Goal: Task Accomplishment & Management: Complete application form

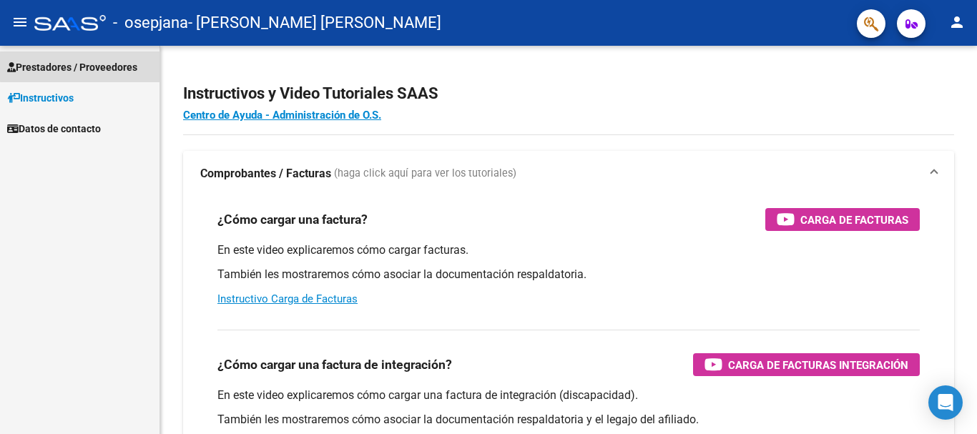
click at [104, 64] on span "Prestadores / Proveedores" at bounding box center [72, 67] width 130 height 16
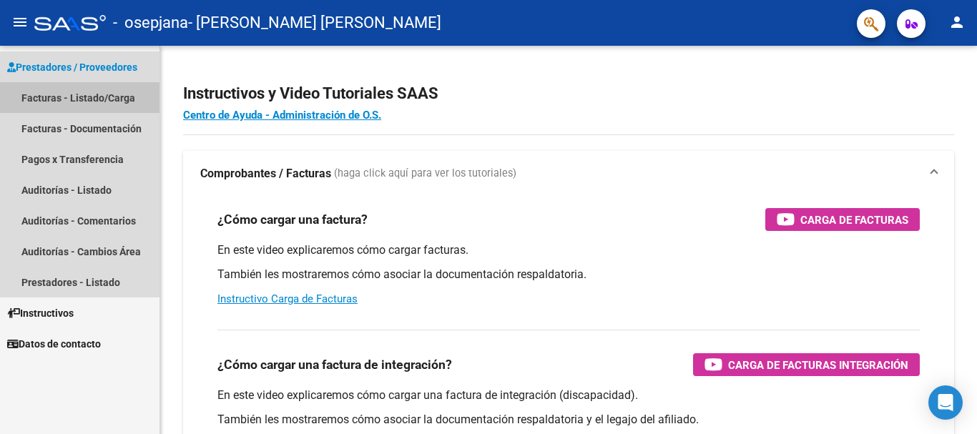
click at [102, 92] on link "Facturas - Listado/Carga" at bounding box center [79, 97] width 159 height 31
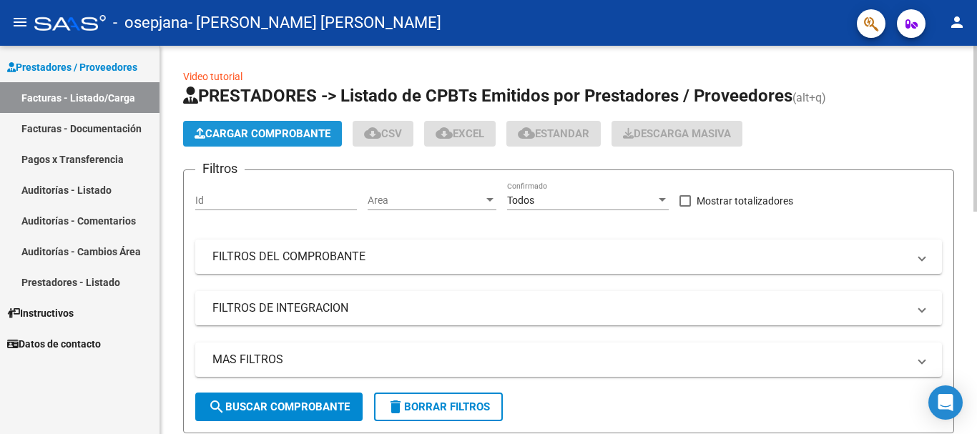
click at [235, 137] on span "Cargar Comprobante" at bounding box center [262, 133] width 136 height 13
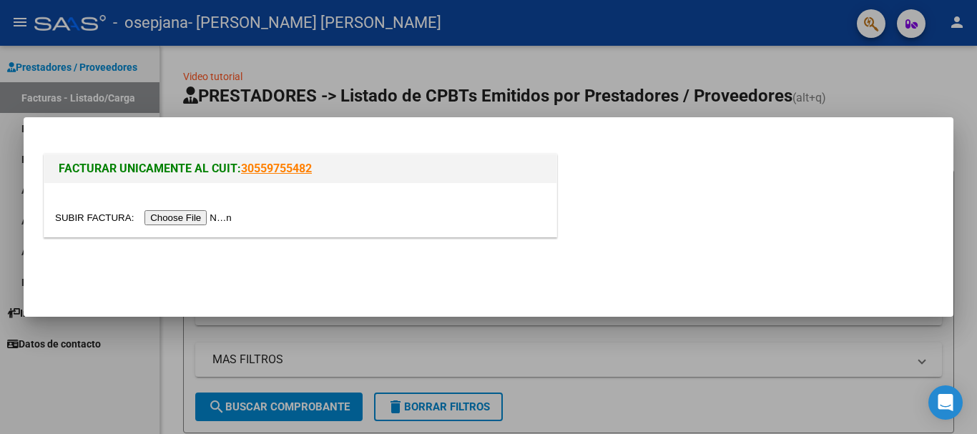
click at [204, 219] on input "file" at bounding box center [145, 217] width 181 height 15
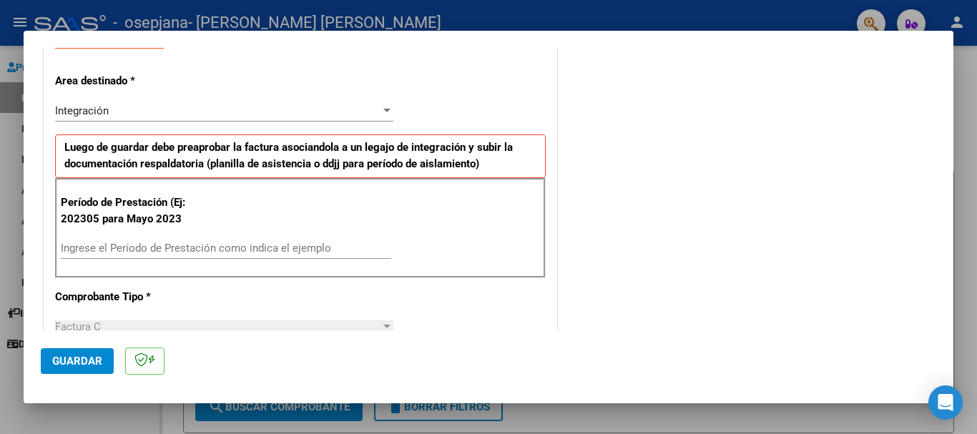
scroll to position [286, 0]
click at [227, 240] on div "Ingrese el Período de Prestación como indica el ejemplo" at bounding box center [226, 247] width 330 height 21
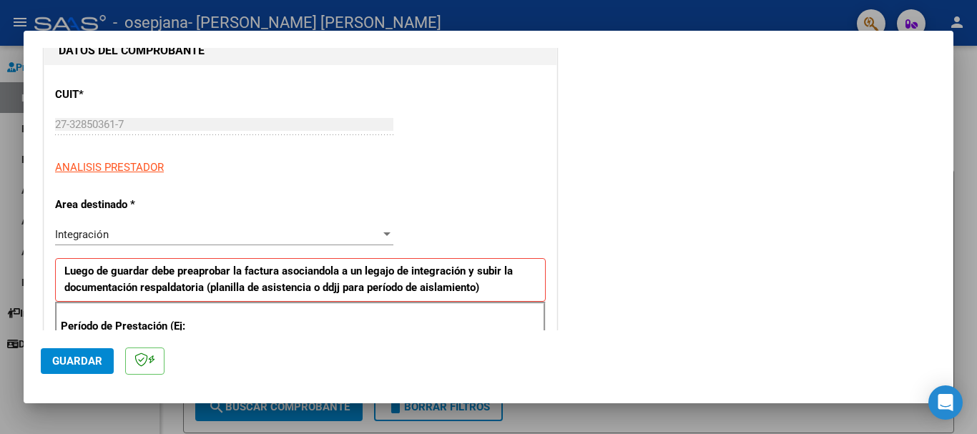
scroll to position [19, 0]
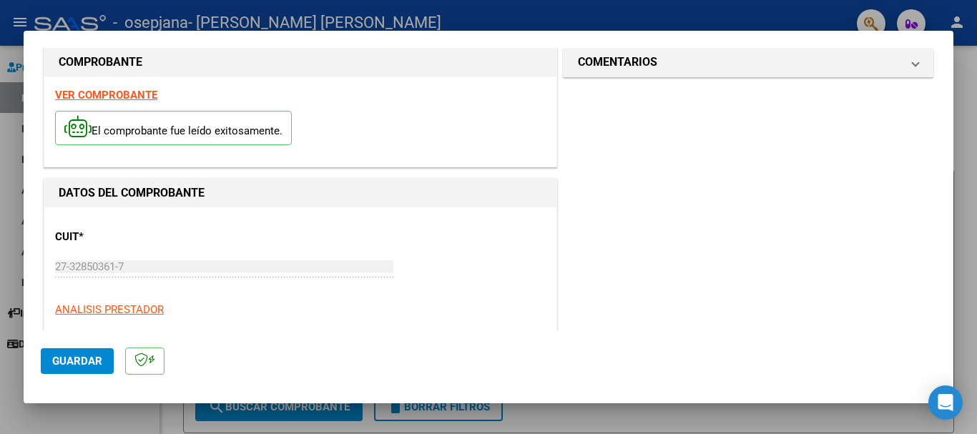
type input "202507"
click at [84, 367] on span "Guardar" at bounding box center [77, 361] width 50 height 13
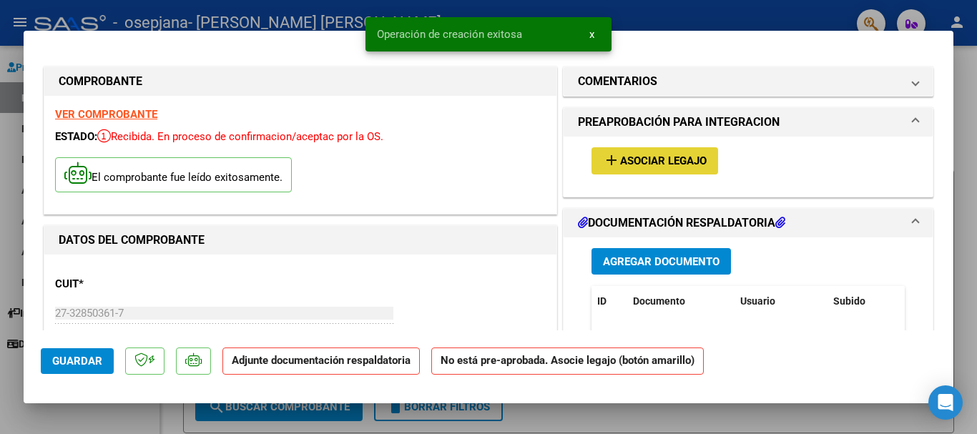
click at [623, 152] on button "add Asociar Legajo" at bounding box center [654, 160] width 127 height 26
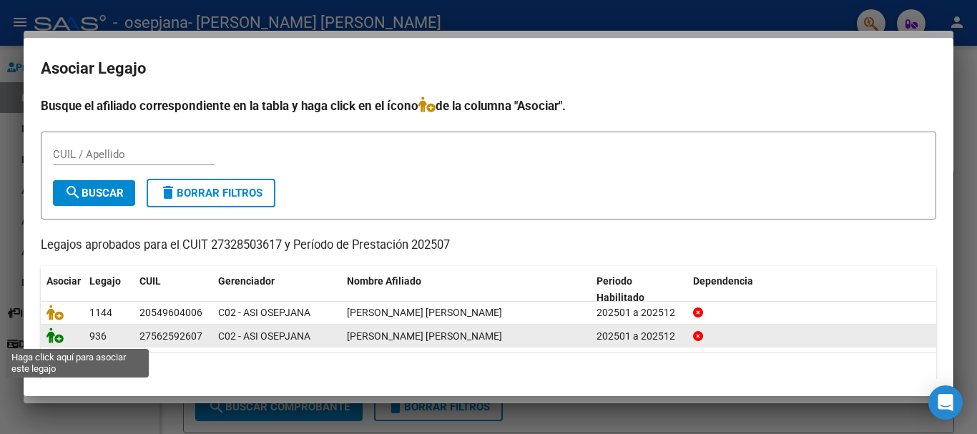
click at [60, 340] on icon at bounding box center [54, 335] width 17 height 16
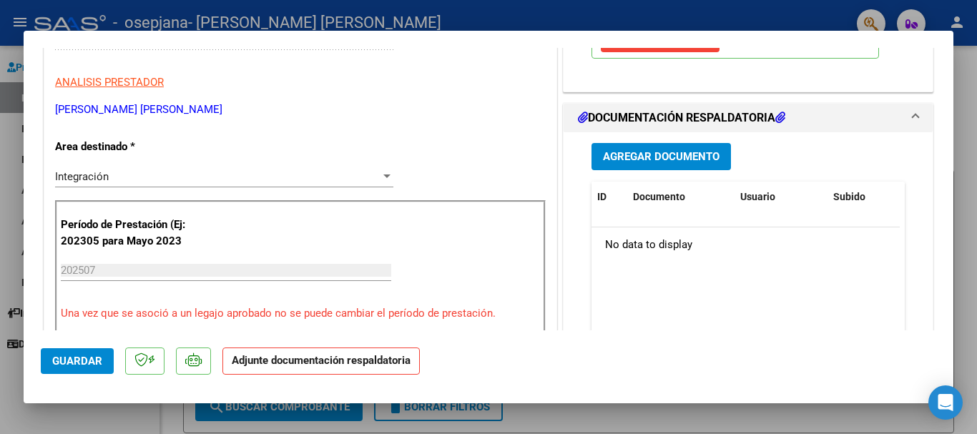
scroll to position [286, 0]
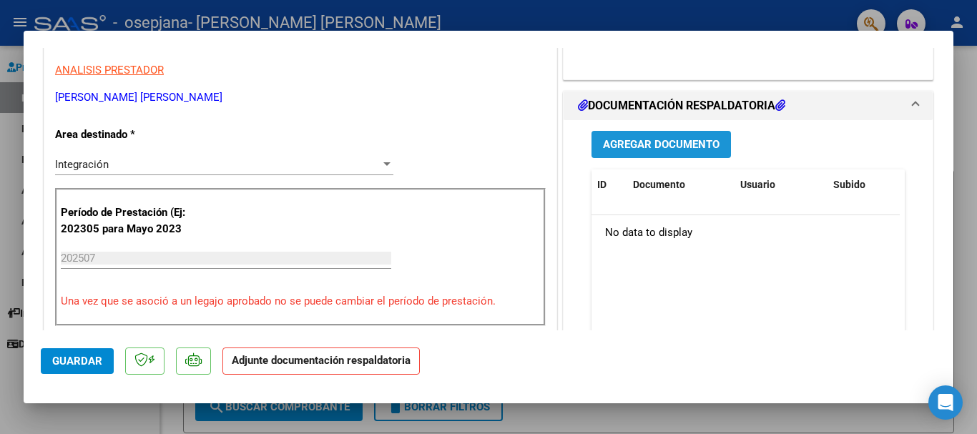
click at [643, 147] on span "Agregar Documento" at bounding box center [661, 145] width 117 height 13
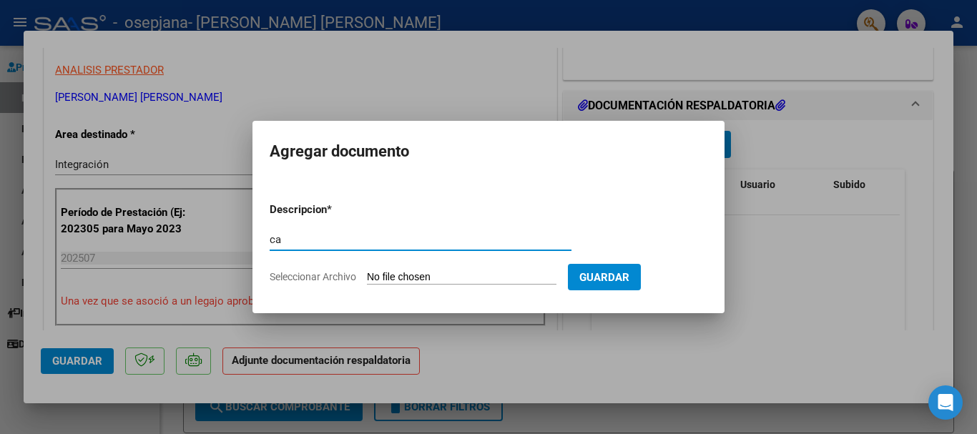
type input "c"
type input "CAE FACTURA"
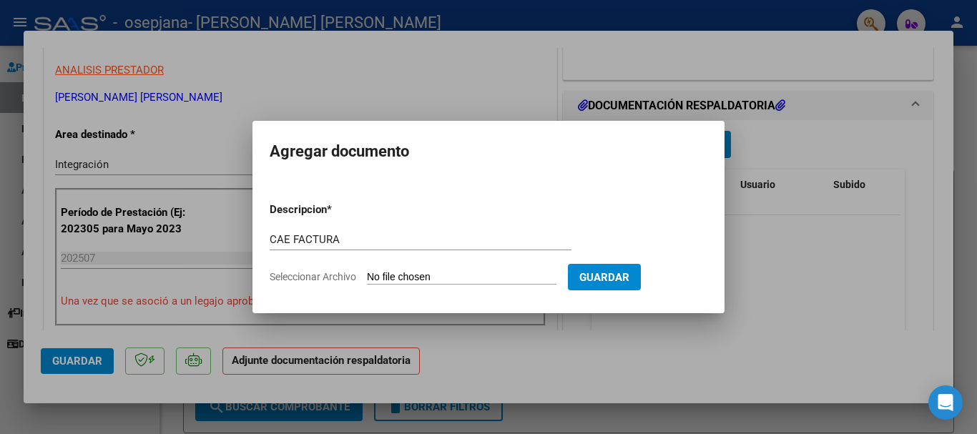
click at [509, 284] on input "Seleccionar Archivo" at bounding box center [461, 278] width 189 height 14
type input "C:\fakepath\CAE FACTURA T.O [PERSON_NAME] 2025 [PERSON_NAME].pdf"
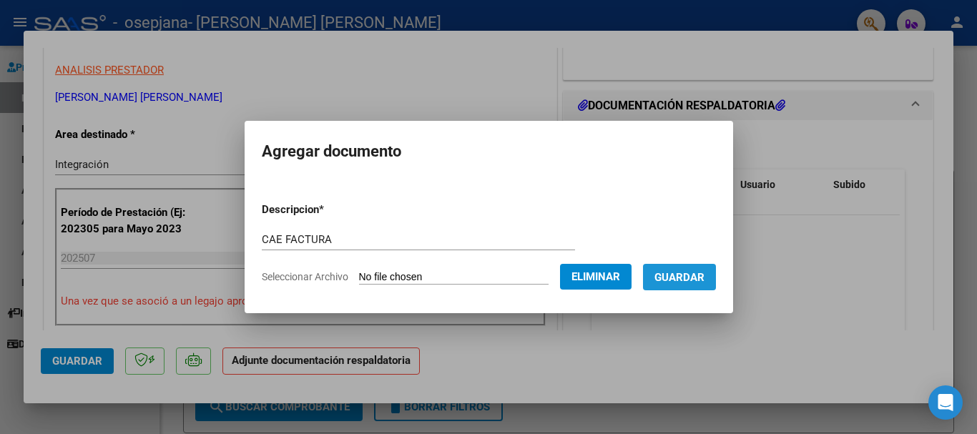
click at [691, 275] on span "Guardar" at bounding box center [679, 277] width 50 height 13
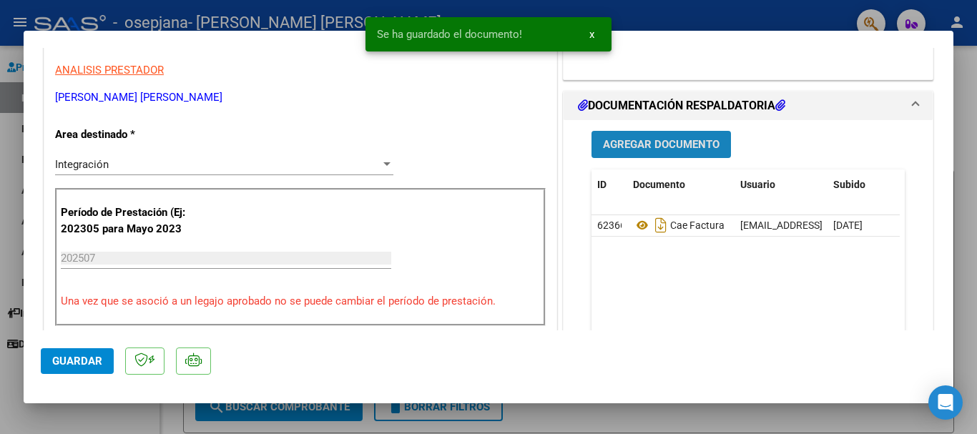
click at [616, 143] on span "Agregar Documento" at bounding box center [661, 145] width 117 height 13
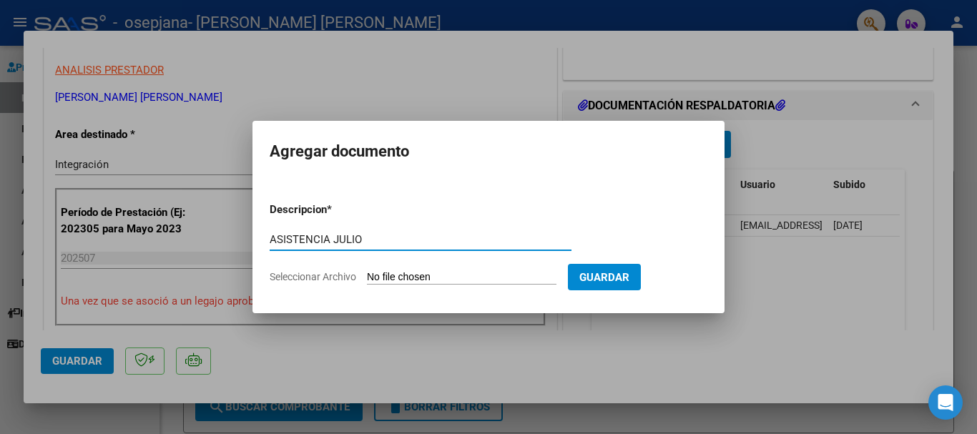
type input "ASISTENCIA JULIO"
click at [479, 272] on input "Seleccionar Archivo" at bounding box center [461, 278] width 189 height 14
type input "C:\fakepath\ASISTENCIA [PERSON_NAME] 2025 [PERSON_NAME].pdf"
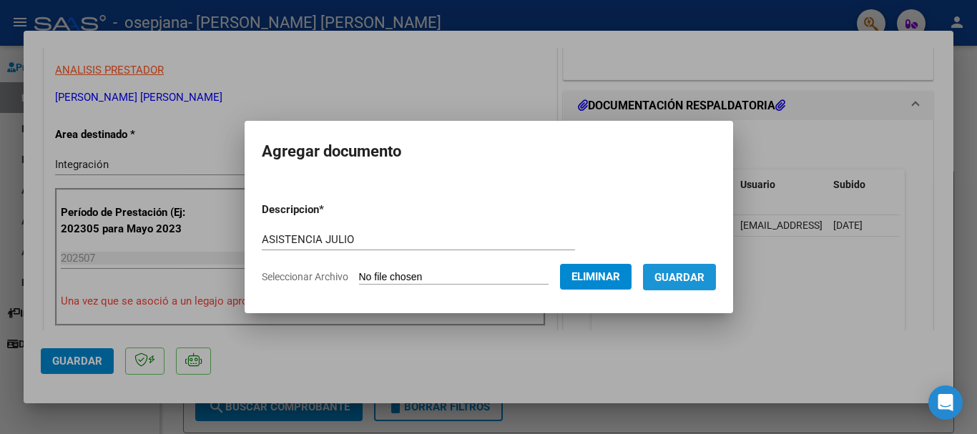
click at [677, 283] on span "Guardar" at bounding box center [679, 277] width 50 height 13
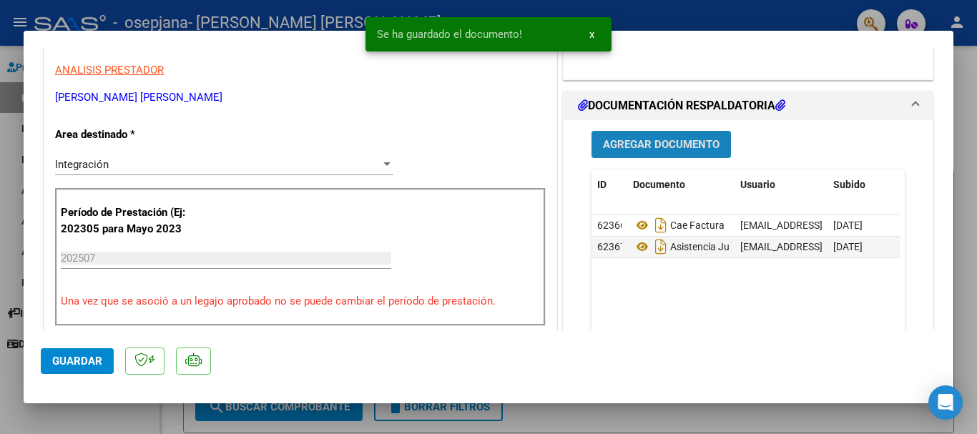
click at [635, 139] on span "Agregar Documento" at bounding box center [661, 145] width 117 height 13
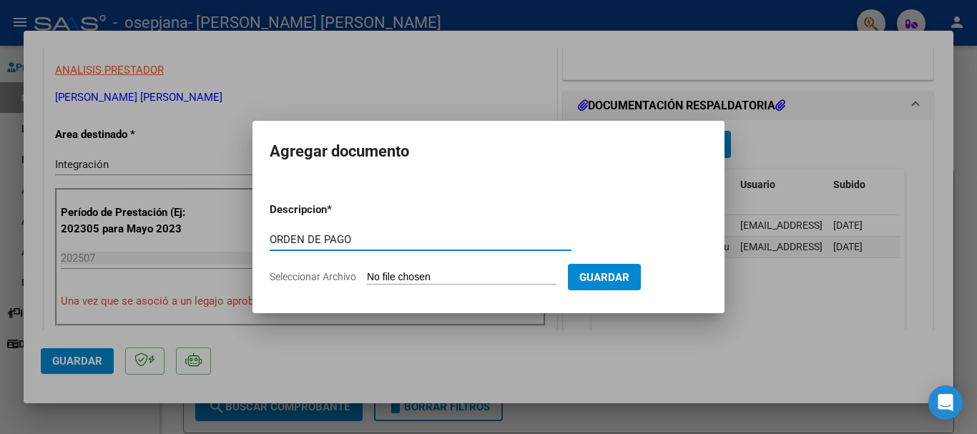
type input "ORDEN DE PAGO"
click at [473, 273] on input "Seleccionar Archivo" at bounding box center [461, 278] width 189 height 14
type input "C:\fakepath\ORDEN DE PAGO [PERSON_NAME] 79589 (1).pdf"
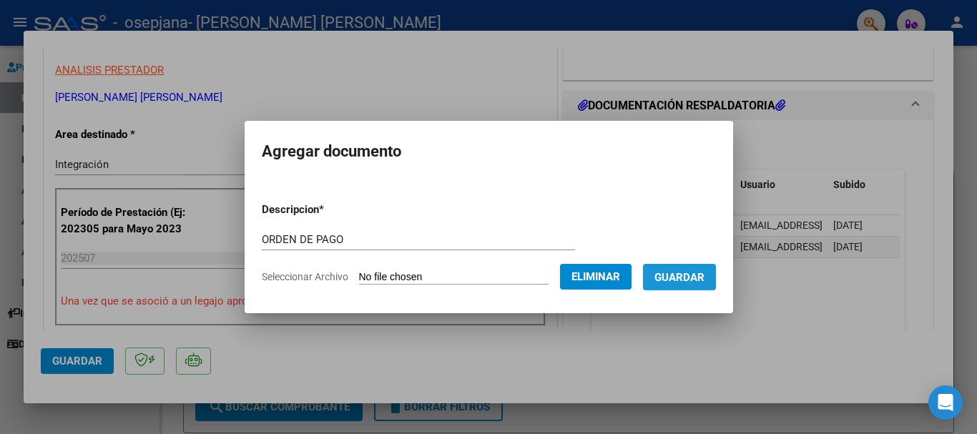
click at [678, 283] on span "Guardar" at bounding box center [679, 277] width 50 height 13
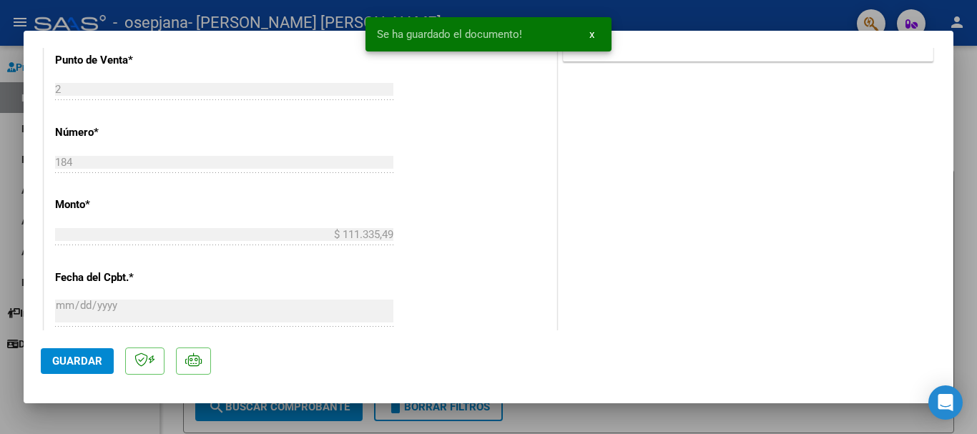
scroll to position [644, 0]
click at [87, 369] on button "Guardar" at bounding box center [77, 361] width 73 height 26
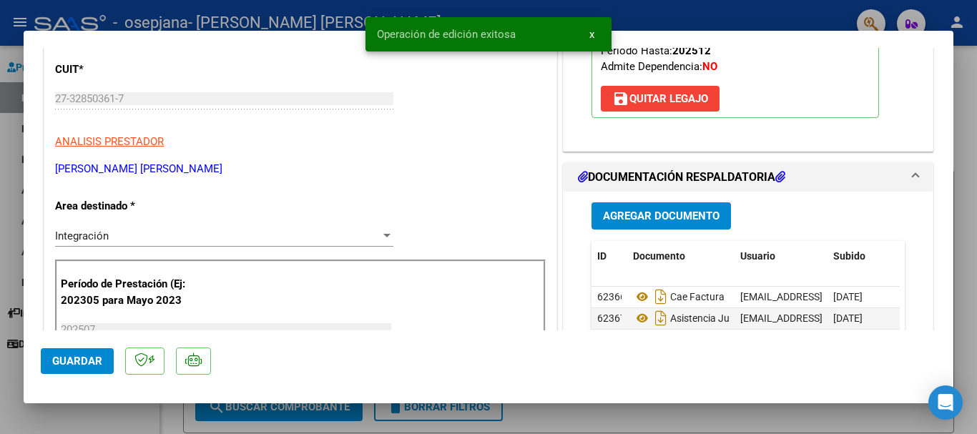
click at [3, 184] on div at bounding box center [488, 217] width 977 height 434
type input "$ 0,00"
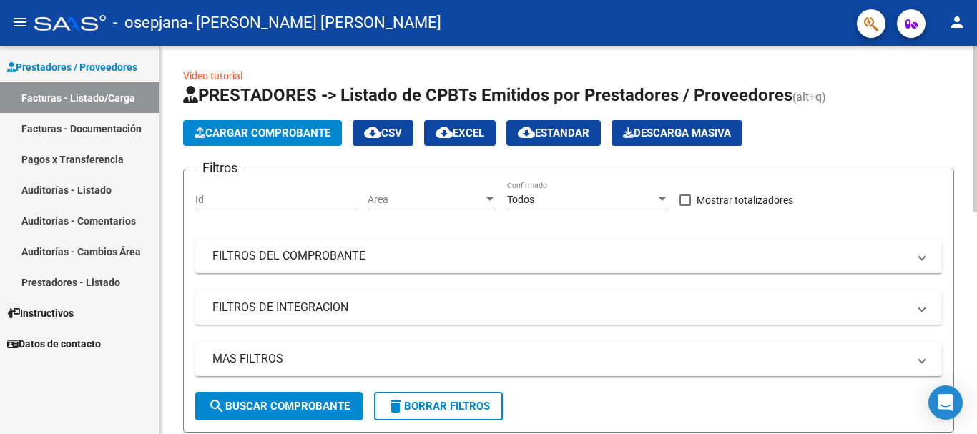
scroll to position [0, 0]
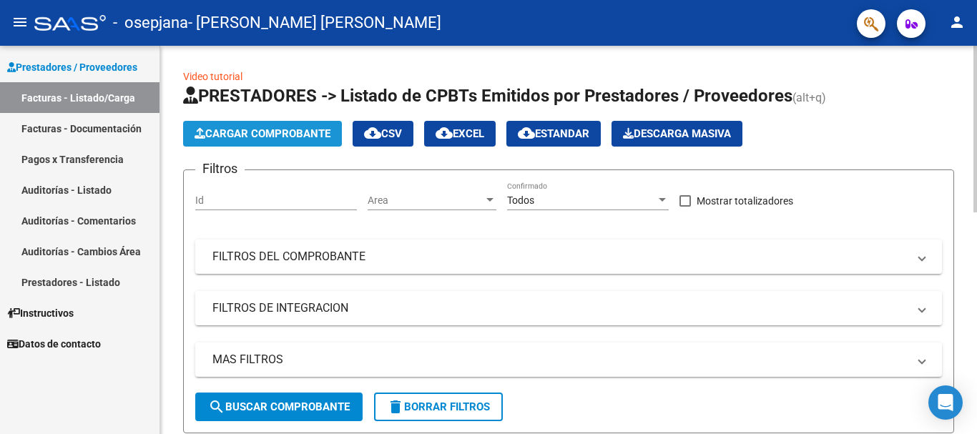
click at [293, 138] on span "Cargar Comprobante" at bounding box center [262, 133] width 136 height 13
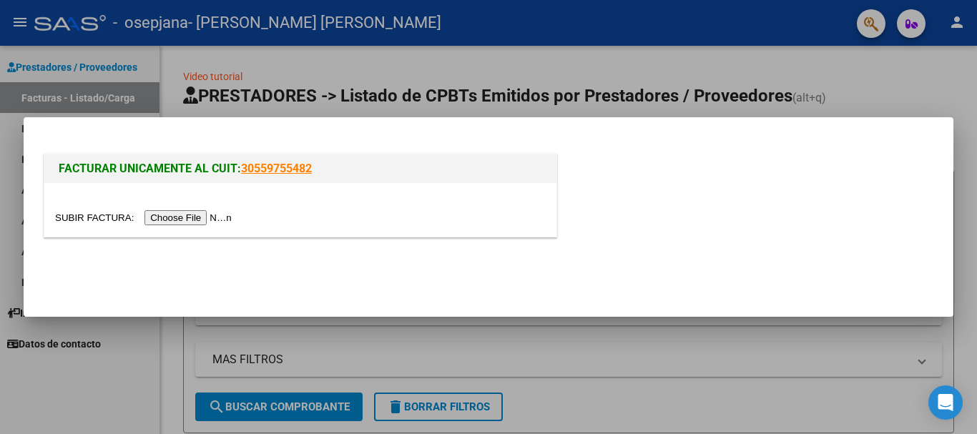
click at [214, 220] on input "file" at bounding box center [145, 217] width 181 height 15
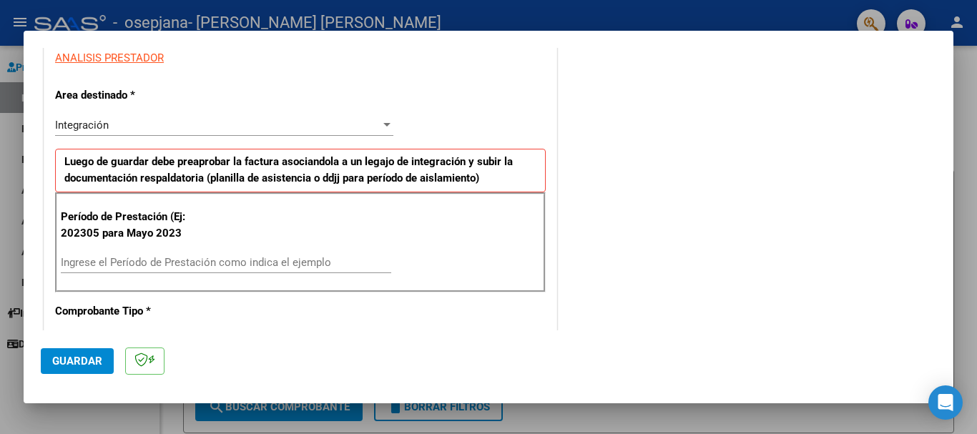
scroll to position [286, 0]
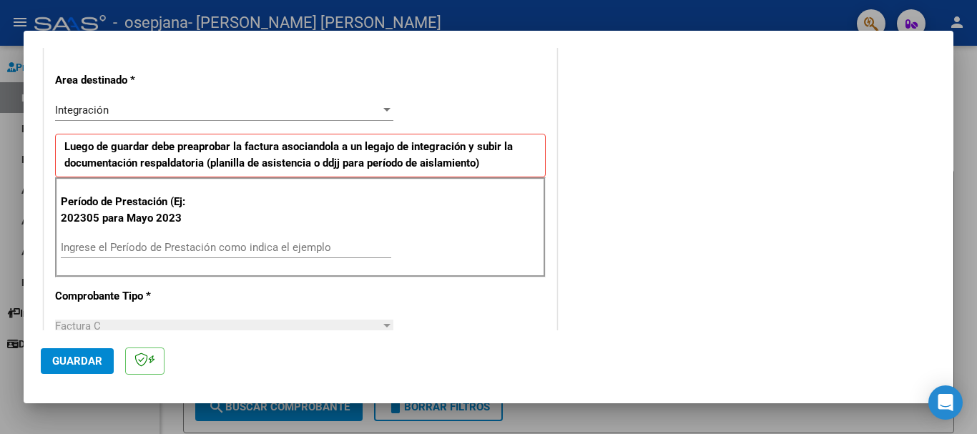
click at [272, 231] on div "Período de Prestación (Ej: 202305 para Mayo 2023 Ingrese el Período de Prestaci…" at bounding box center [300, 227] width 490 height 100
click at [272, 235] on div "Período de Prestación (Ej: 202305 para Mayo 2023 Ingrese el Período de Prestaci…" at bounding box center [300, 227] width 490 height 100
click at [268, 240] on div "Ingrese el Período de Prestación como indica el ejemplo" at bounding box center [226, 247] width 330 height 21
type input "202507"
click at [65, 351] on button "Guardar" at bounding box center [77, 361] width 73 height 26
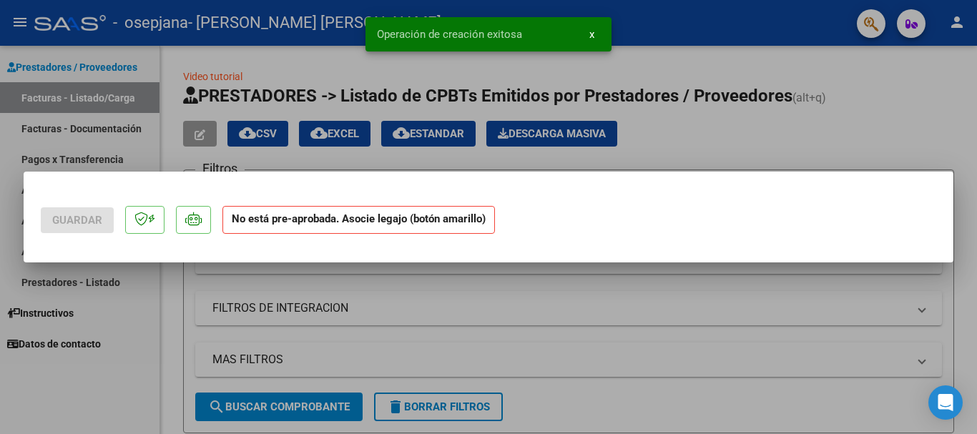
scroll to position [0, 0]
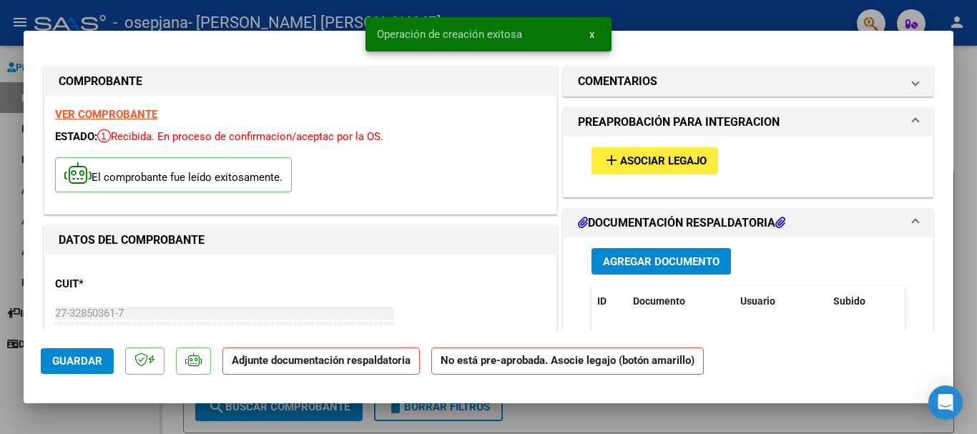
click at [691, 161] on span "Asociar Legajo" at bounding box center [663, 161] width 87 height 13
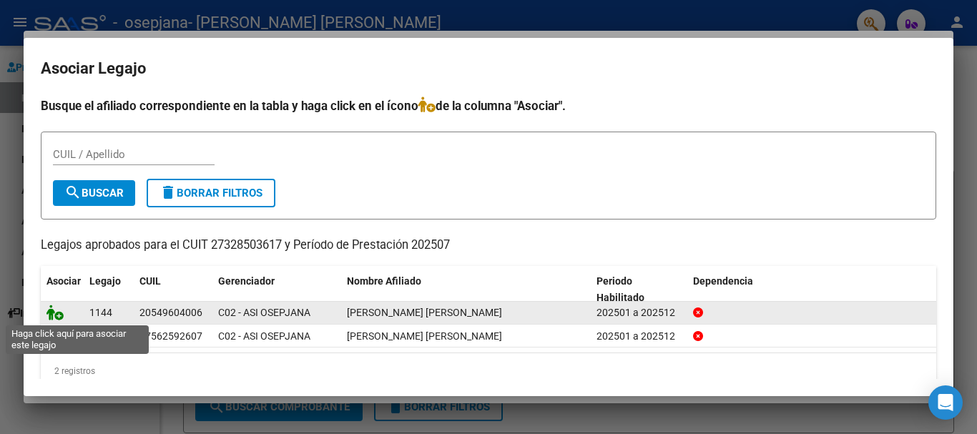
click at [60, 315] on icon at bounding box center [54, 313] width 17 height 16
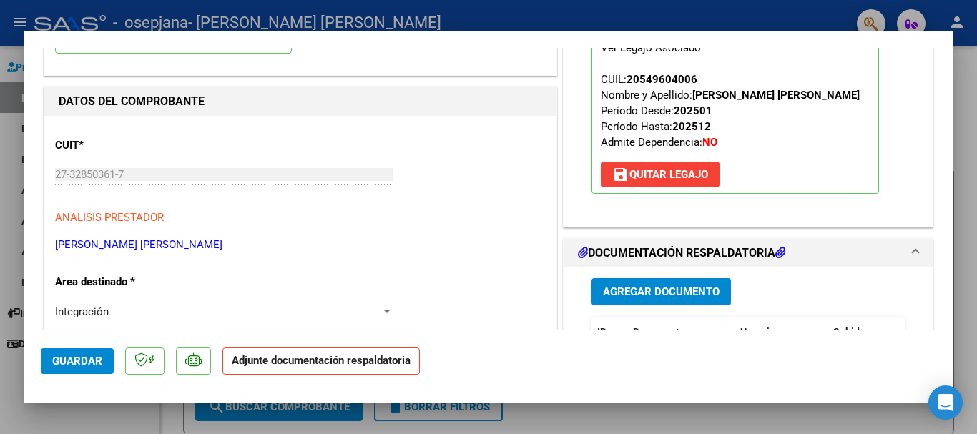
scroll to position [143, 0]
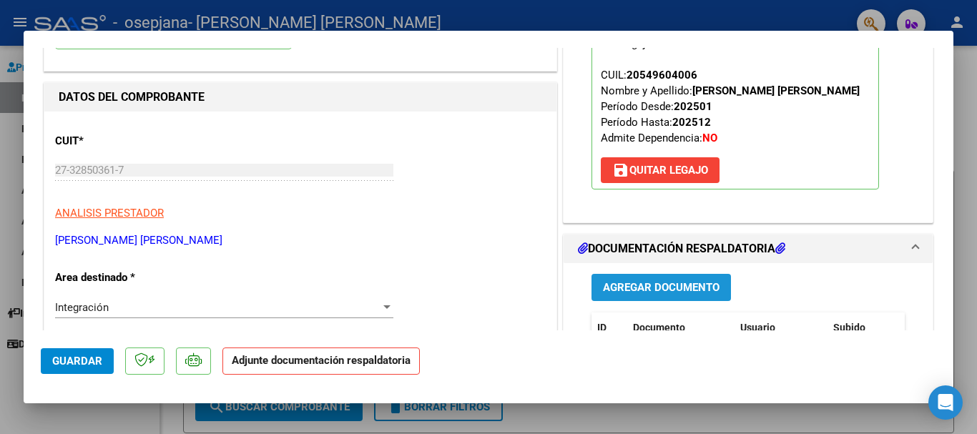
click at [670, 282] on span "Agregar Documento" at bounding box center [661, 288] width 117 height 13
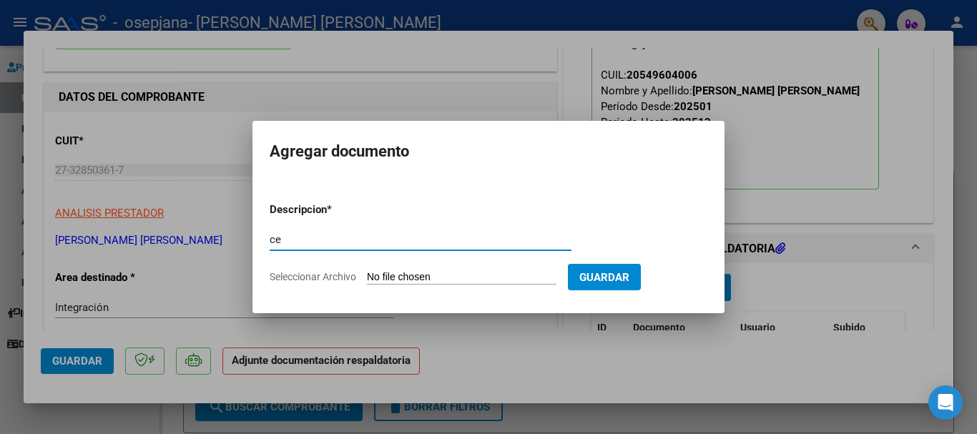
type input "c"
type input "CAE FACTURA"
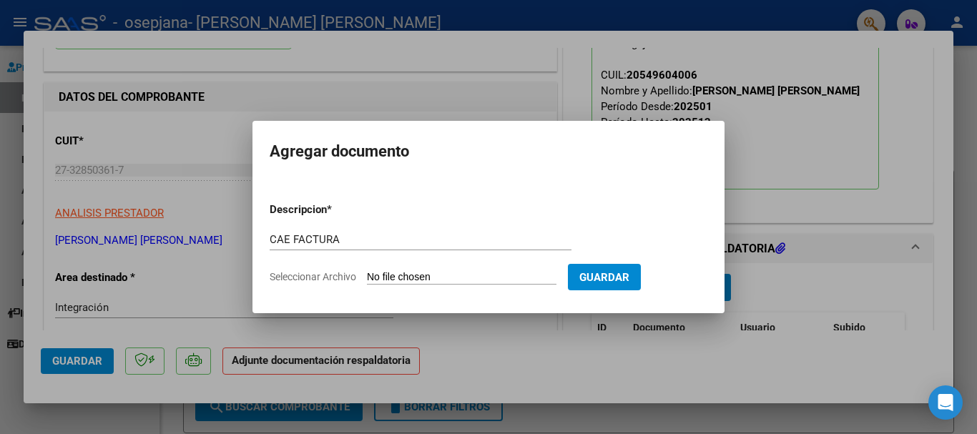
click at [478, 277] on input "Seleccionar Archivo" at bounding box center [461, 278] width 189 height 14
type input "C:\fakepath\CAE FACTURA T.O [PERSON_NAME] 2025 [PERSON_NAME].pdf"
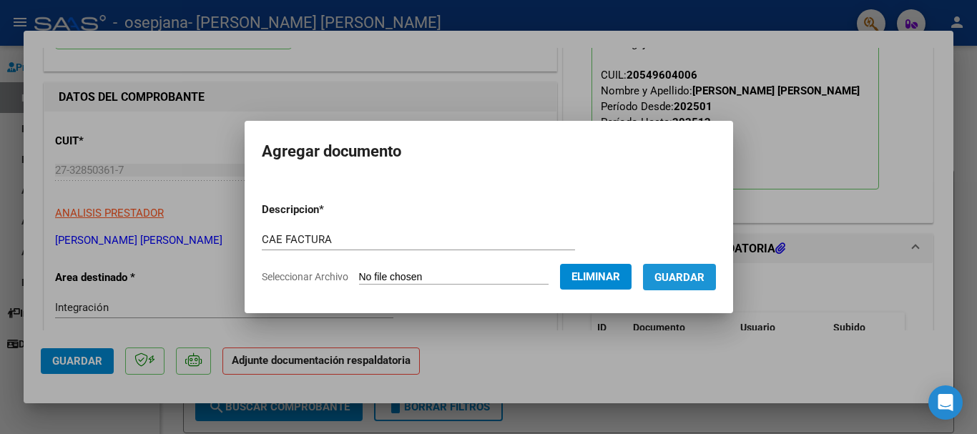
click at [704, 277] on span "Guardar" at bounding box center [679, 277] width 50 height 13
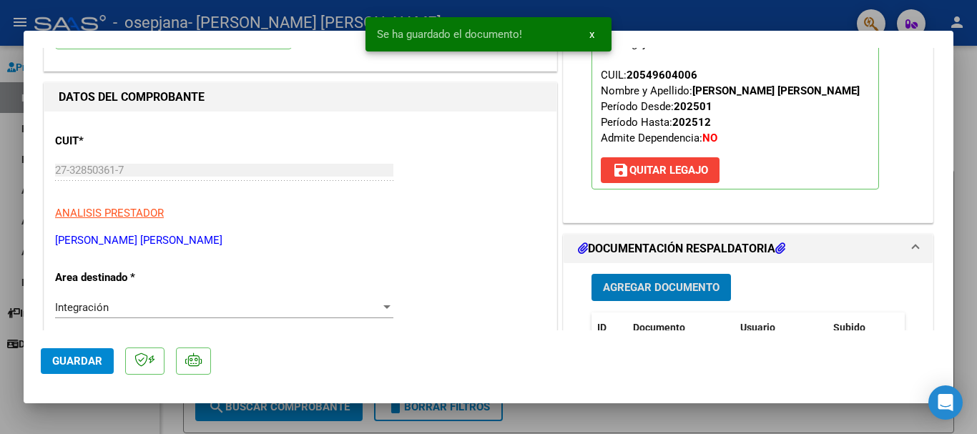
click at [687, 282] on span "Agregar Documento" at bounding box center [661, 288] width 117 height 13
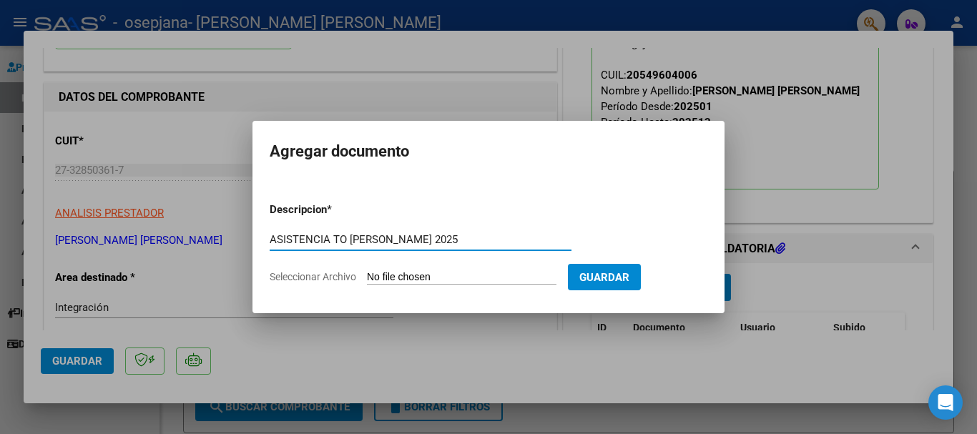
type input "ASISTENCIA TO [PERSON_NAME] 2025"
click at [473, 270] on form "Descripcion * ASISTENCIA TO [PERSON_NAME] 2025 Escriba aquí una descripcion Sel…" at bounding box center [489, 243] width 438 height 104
click at [453, 275] on input "Seleccionar Archivo" at bounding box center [461, 278] width 189 height 14
type input "C:\fakepath\ASISTENCIA T.O [PERSON_NAME] 2025 [PERSON_NAME].pdf"
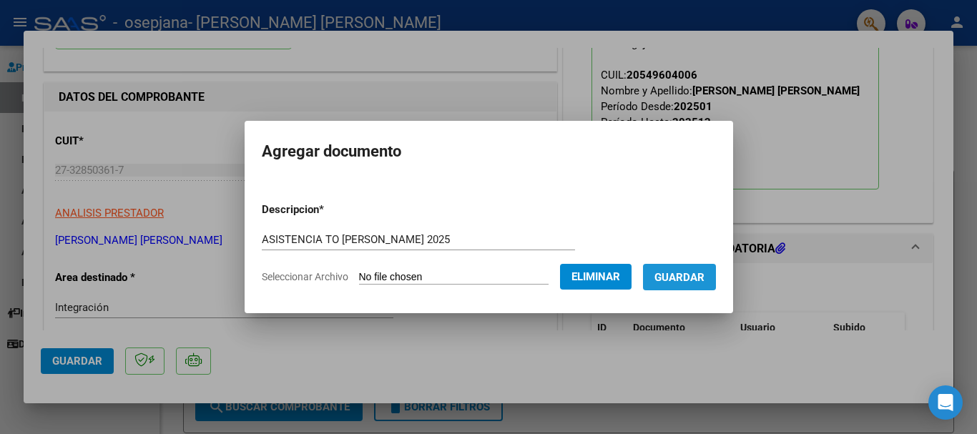
click at [685, 287] on button "Guardar" at bounding box center [679, 277] width 73 height 26
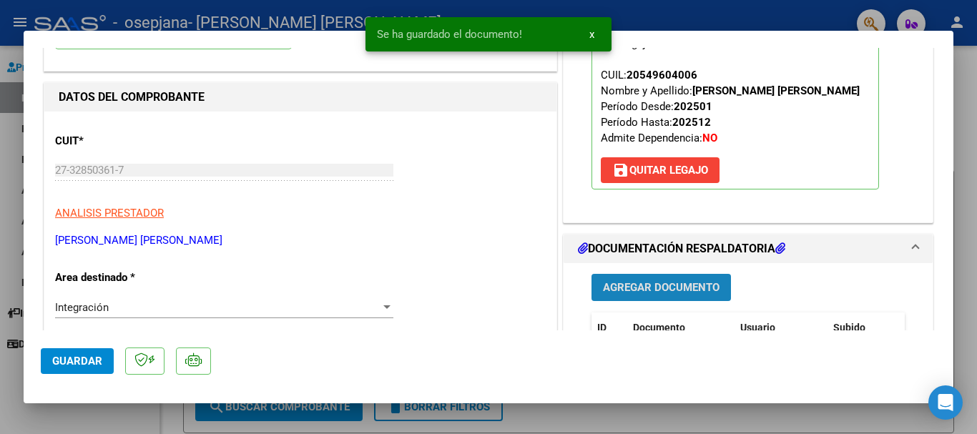
click at [635, 292] on span "Agregar Documento" at bounding box center [661, 288] width 117 height 13
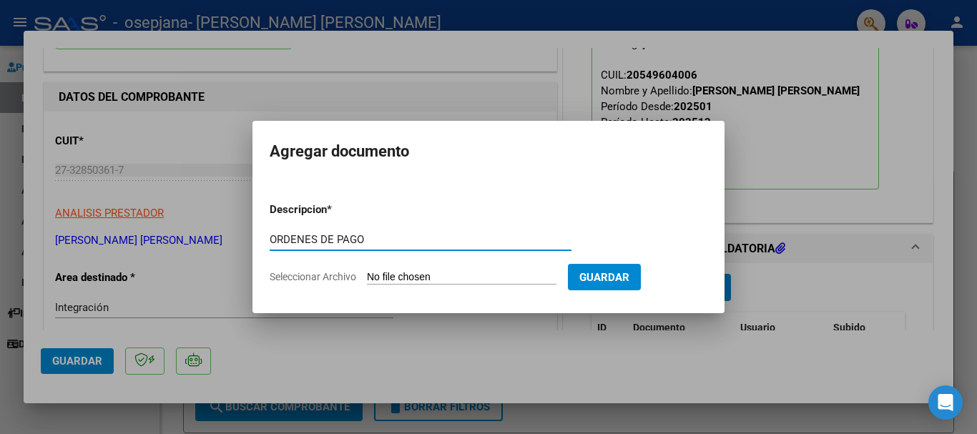
type input "ORDENES DE PAGO"
click at [509, 276] on input "Seleccionar Archivo" at bounding box center [461, 278] width 189 height 14
type input "C:\fakepath\ORDEN DE PAGO 76331 (1).pdf"
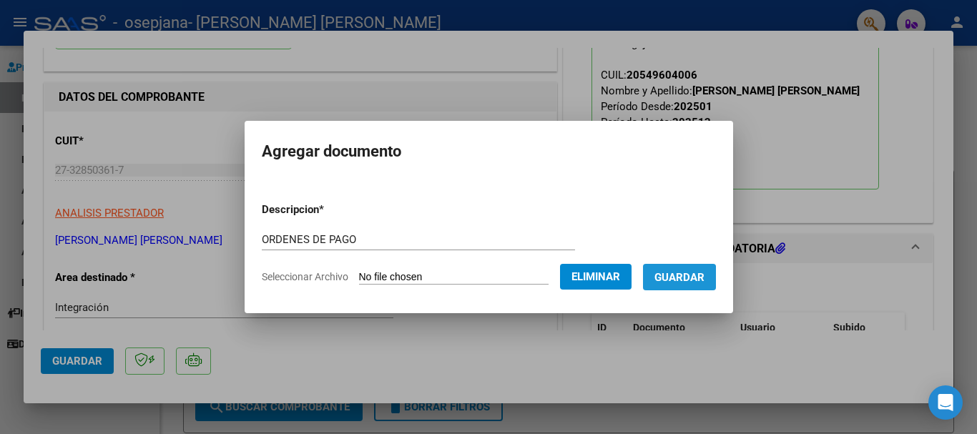
click at [682, 278] on span "Guardar" at bounding box center [679, 277] width 50 height 13
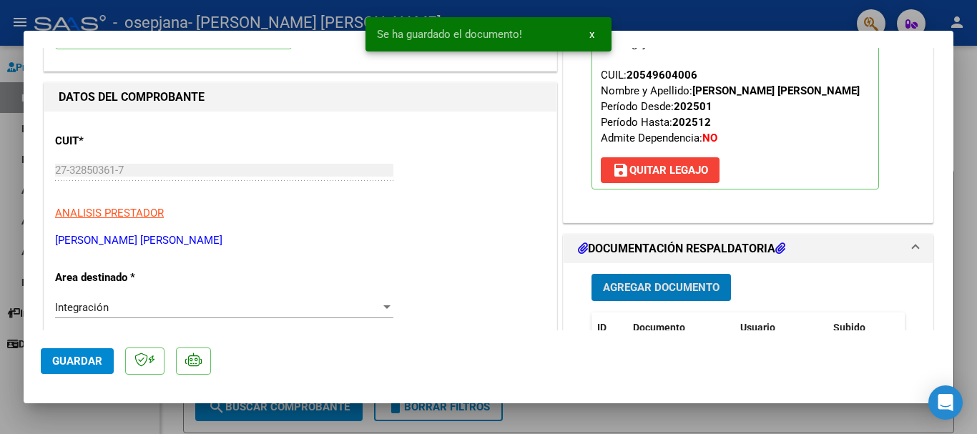
click at [666, 282] on span "Agregar Documento" at bounding box center [661, 288] width 117 height 13
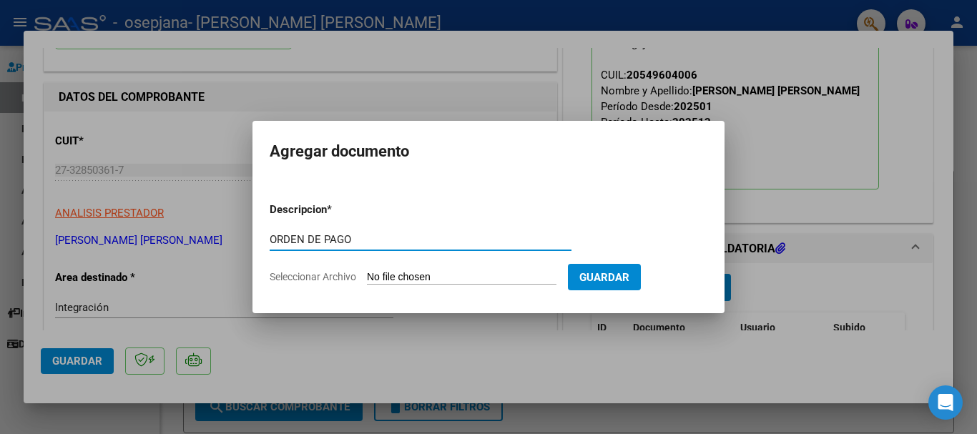
type input "ORDEN DE PAGO"
click at [512, 280] on input "Seleccionar Archivo" at bounding box center [461, 278] width 189 height 14
type input "C:\fakepath\ORDEN DE PAGO 77728 (1).pdf"
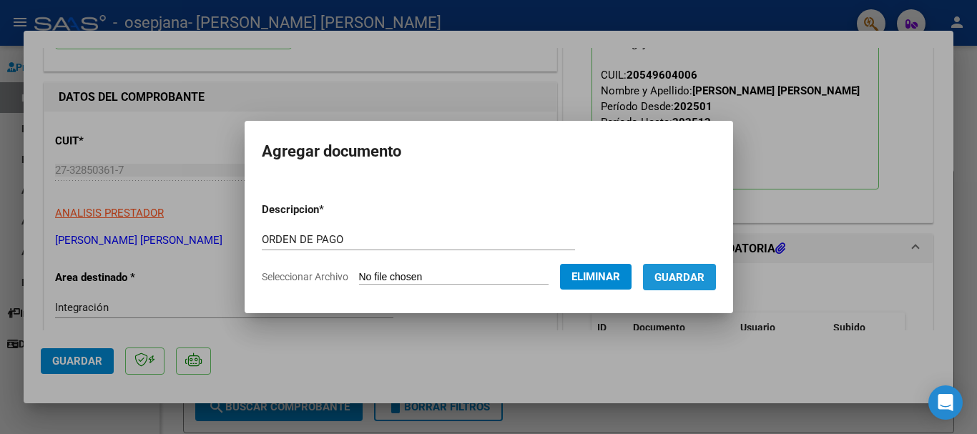
click at [681, 282] on span "Guardar" at bounding box center [679, 277] width 50 height 13
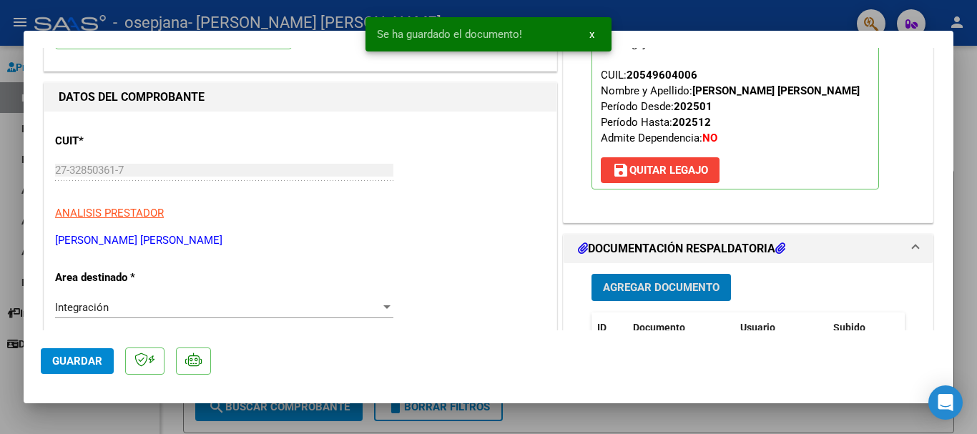
click at [681, 282] on span "Agregar Documento" at bounding box center [661, 288] width 117 height 13
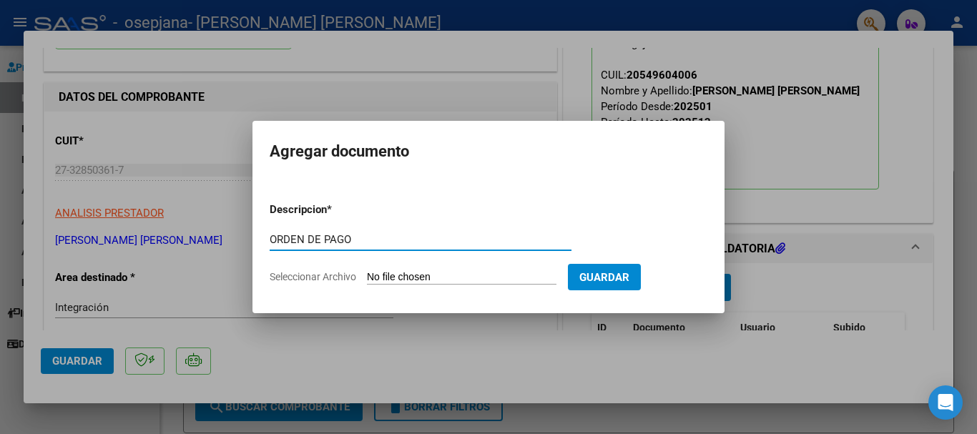
type input "ORDEN DE PAGO"
click at [451, 271] on form "Descripcion * ORDEN DE PAGO Escriba aquí una descripcion Seleccionar Archivo Gu…" at bounding box center [489, 243] width 438 height 104
click at [460, 277] on input "Seleccionar Archivo" at bounding box center [461, 278] width 189 height 14
type input "C:\fakepath\ORDEN DE PAGO 79588 (1).pdf"
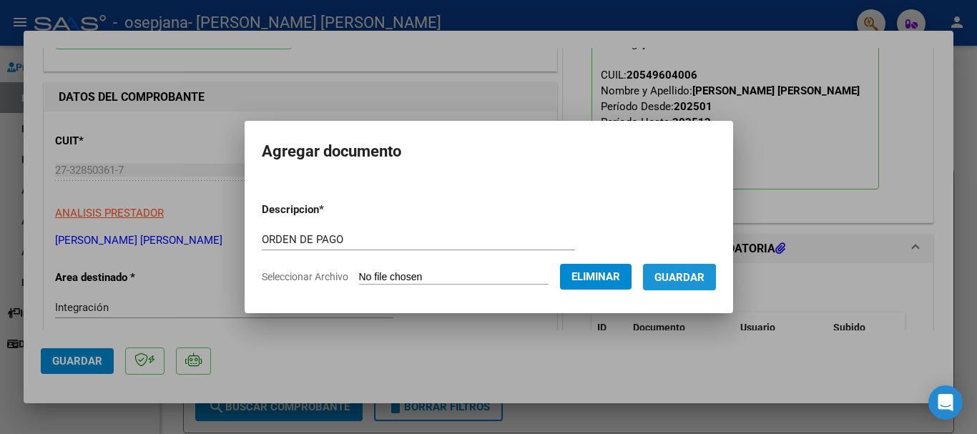
click at [672, 279] on span "Guardar" at bounding box center [679, 277] width 50 height 13
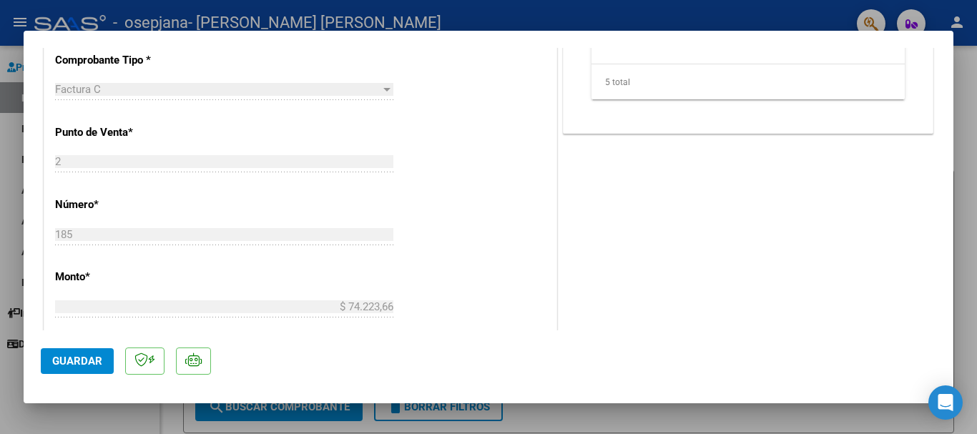
scroll to position [572, 0]
click at [89, 357] on span "Guardar" at bounding box center [77, 361] width 50 height 13
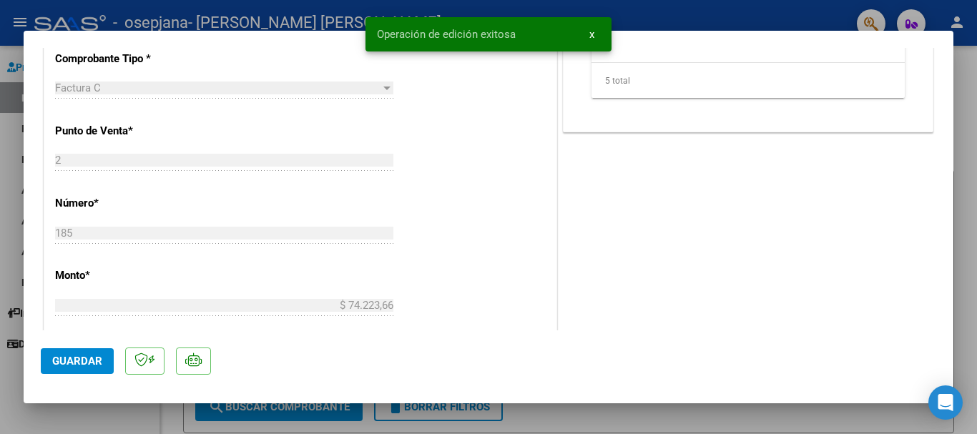
click at [0, 267] on div at bounding box center [488, 217] width 977 height 434
type input "$ 0,00"
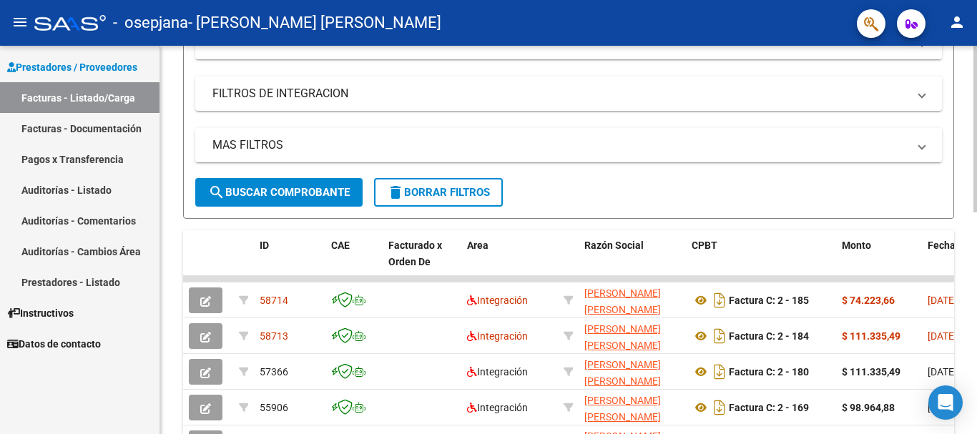
scroll to position [0, 0]
